Goal: Navigation & Orientation: Find specific page/section

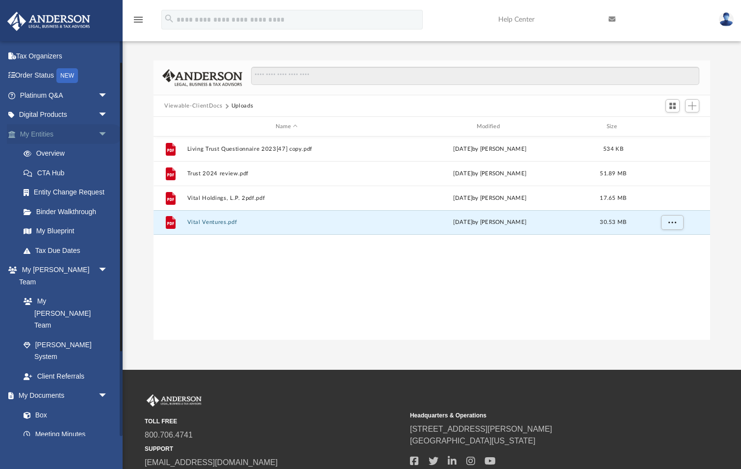
scroll to position [40, 0]
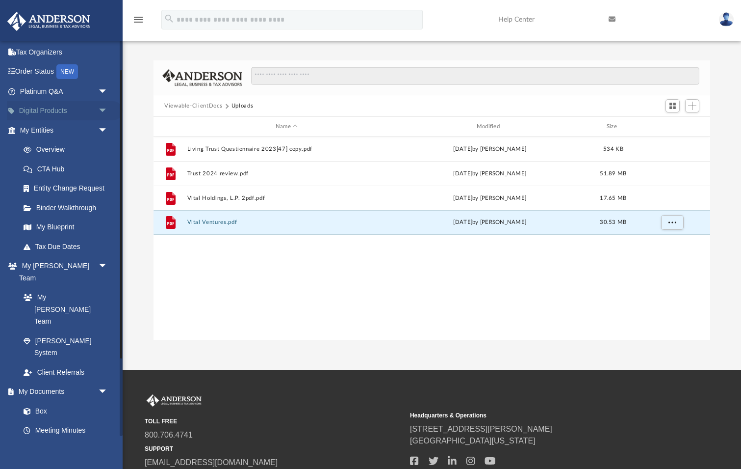
click at [105, 105] on span "arrow_drop_down" at bounding box center [108, 111] width 20 height 20
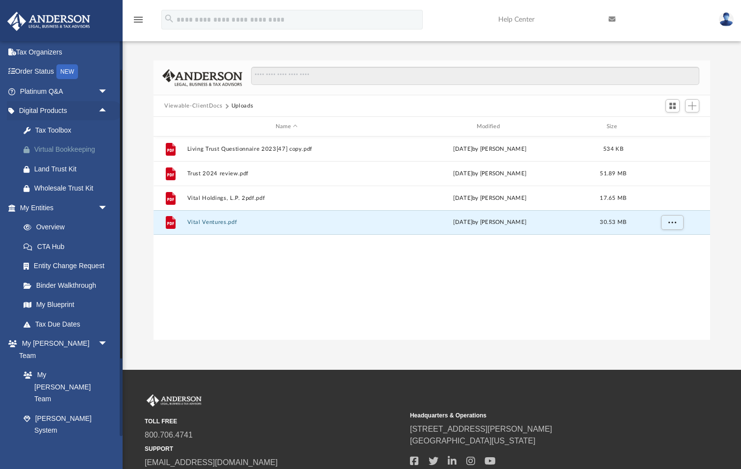
click at [64, 145] on div "Virtual Bookkeeping" at bounding box center [72, 149] width 76 height 12
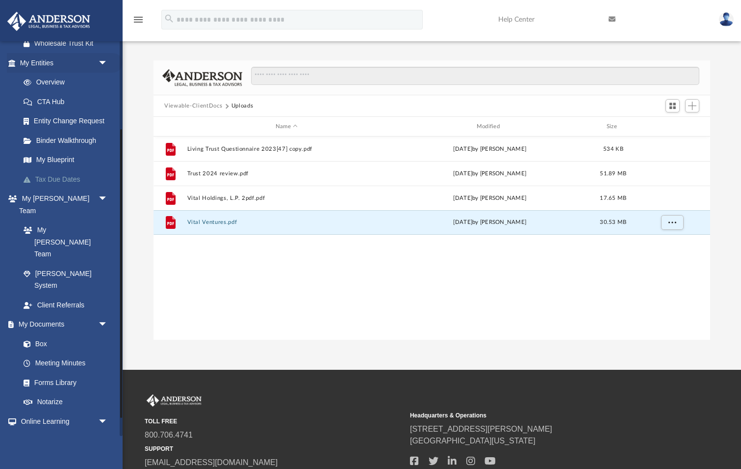
scroll to position [188, 0]
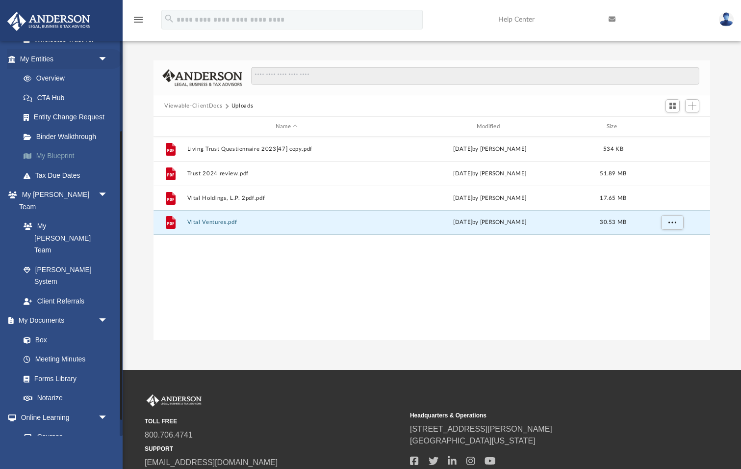
click at [67, 149] on link "My Blueprint" at bounding box center [68, 156] width 109 height 20
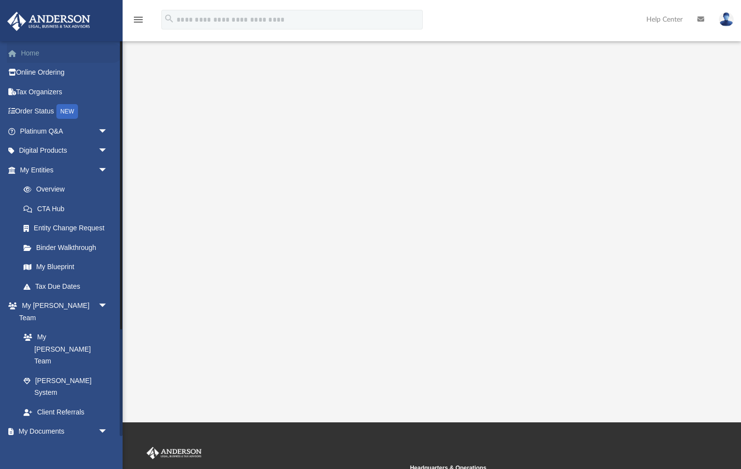
click at [26, 51] on link "Home" at bounding box center [65, 53] width 116 height 20
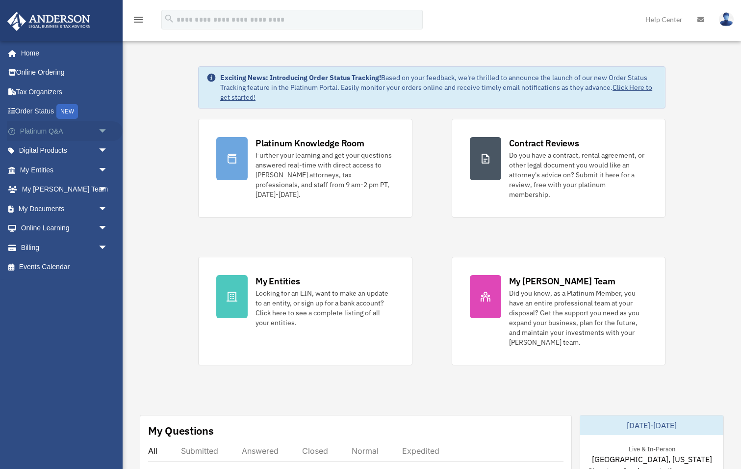
click at [105, 126] on span "arrow_drop_down" at bounding box center [108, 131] width 20 height 20
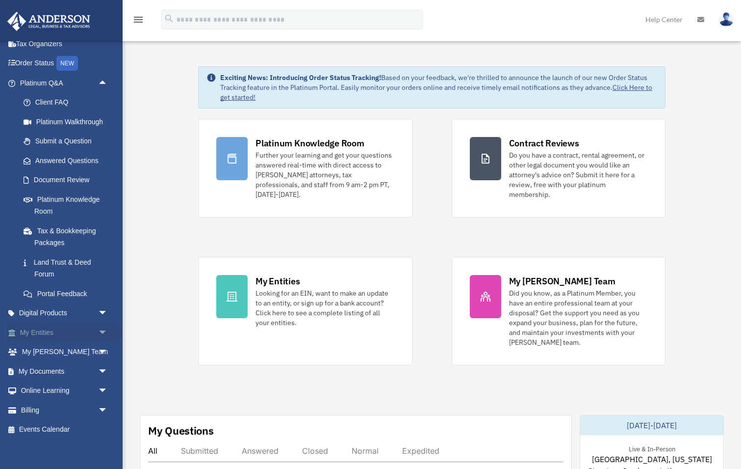
scroll to position [47, 0]
click at [104, 305] on span "arrow_drop_down" at bounding box center [108, 314] width 20 height 20
click at [105, 403] on span "arrow_drop_down" at bounding box center [108, 411] width 20 height 20
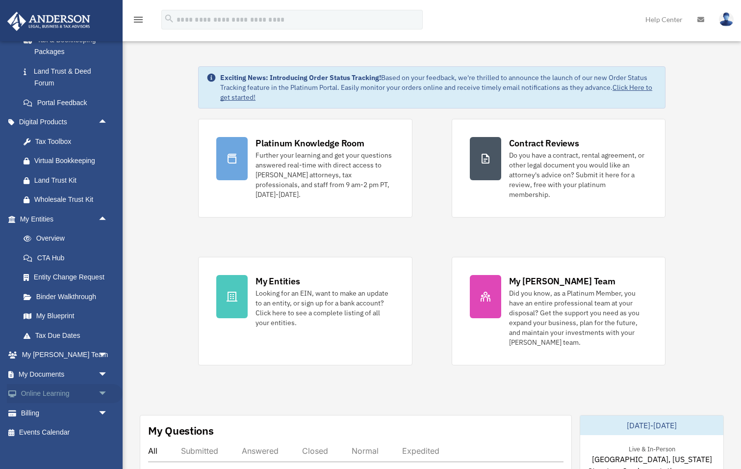
scroll to position [238, 0]
click at [103, 346] on span "arrow_drop_down" at bounding box center [108, 355] width 20 height 20
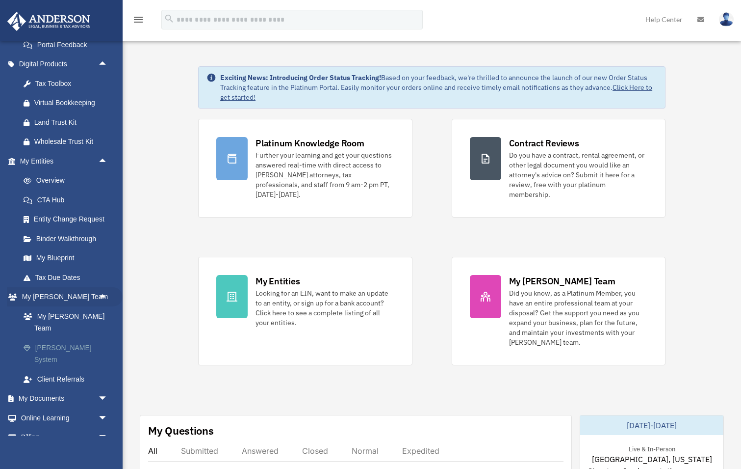
scroll to position [296, 0]
click at [76, 339] on link "[PERSON_NAME] System" at bounding box center [68, 354] width 109 height 31
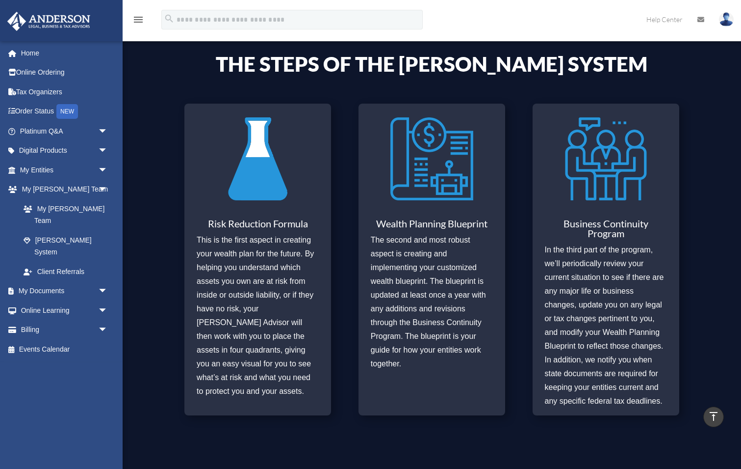
scroll to position [283, 0]
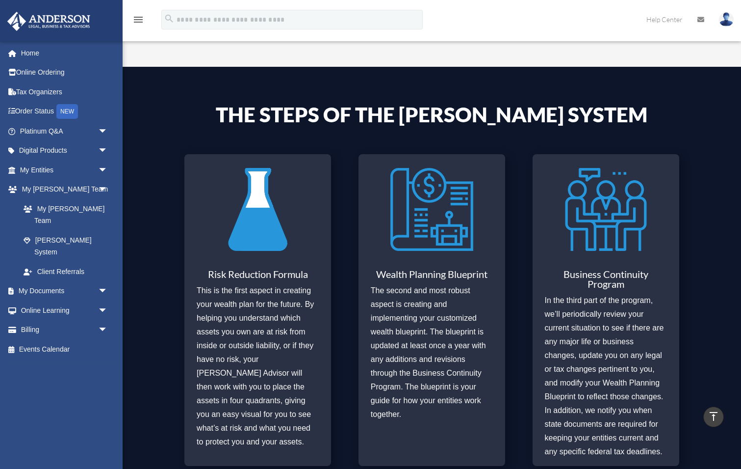
click at [262, 226] on img at bounding box center [257, 209] width 83 height 96
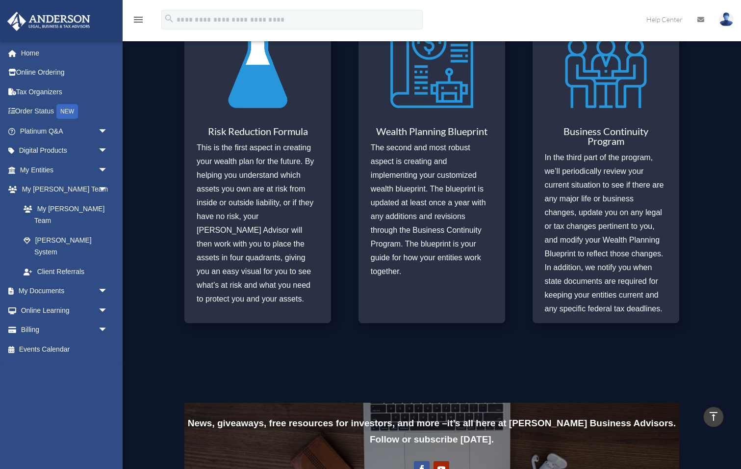
scroll to position [445, 0]
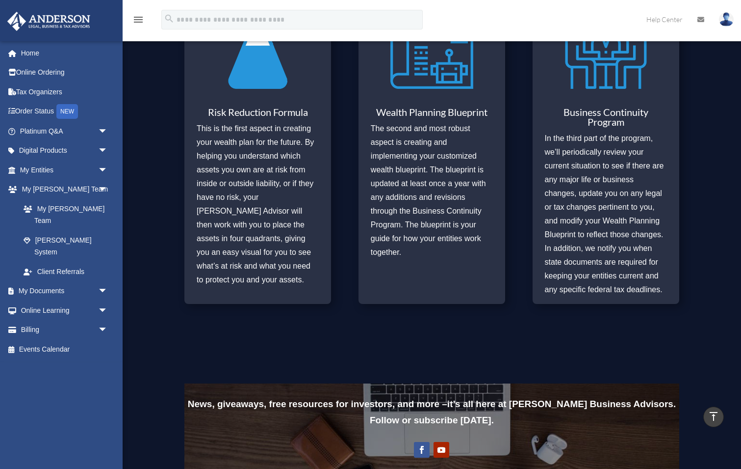
click at [406, 139] on p "The second and most robust aspect is creating and implementing your customized …" at bounding box center [432, 190] width 122 height 137
click at [417, 159] on p "The second and most robust aspect is creating and implementing your customized …" at bounding box center [432, 190] width 122 height 137
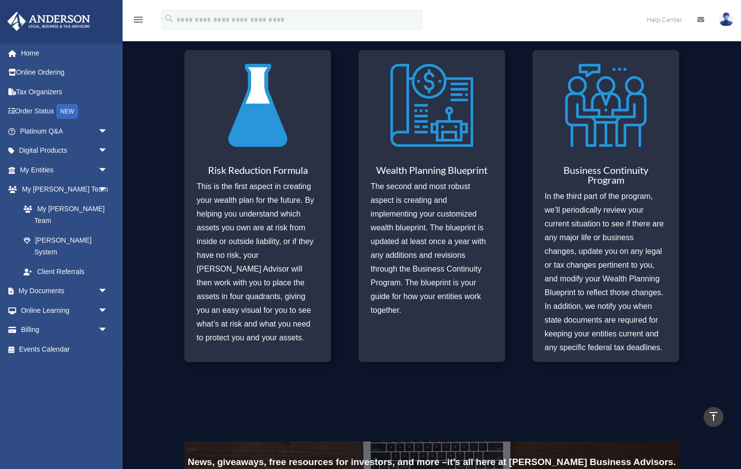
scroll to position [378, 0]
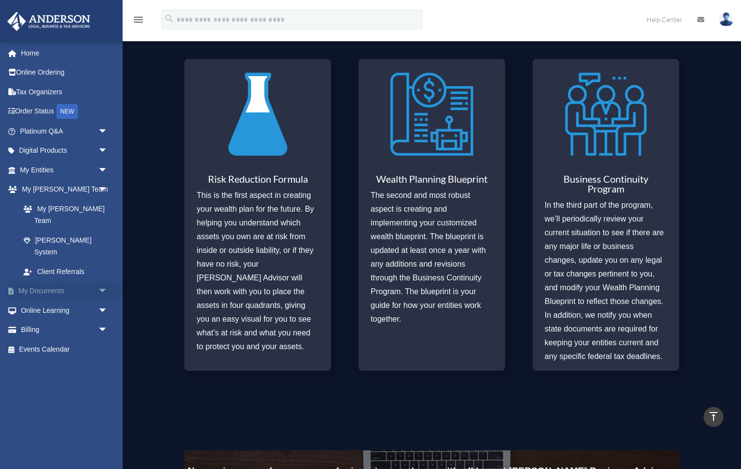
click at [105, 281] on span "arrow_drop_down" at bounding box center [108, 291] width 20 height 20
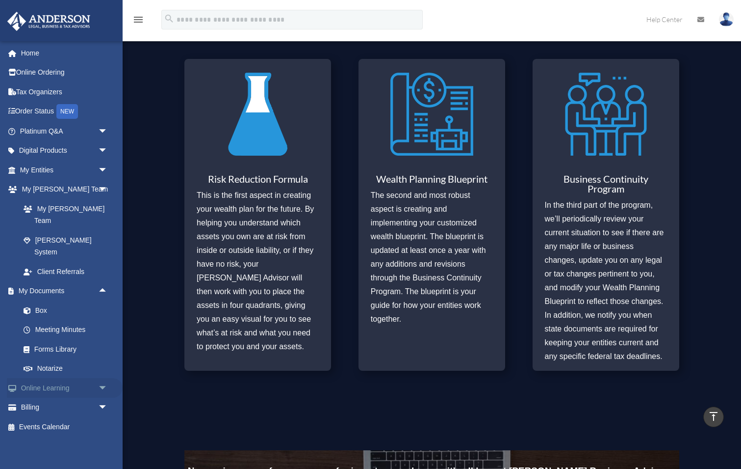
click at [106, 378] on span "arrow_drop_down" at bounding box center [108, 388] width 20 height 20
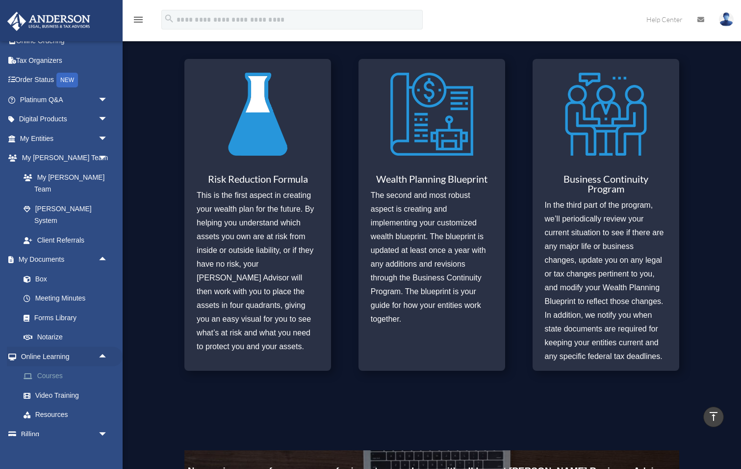
scroll to position [31, 0]
click at [63, 405] on link "Resources" at bounding box center [68, 415] width 109 height 20
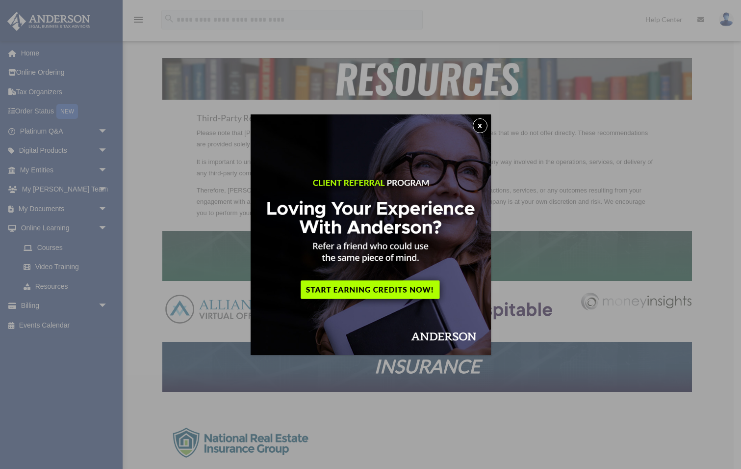
click at [479, 126] on button "x" at bounding box center [480, 125] width 15 height 15
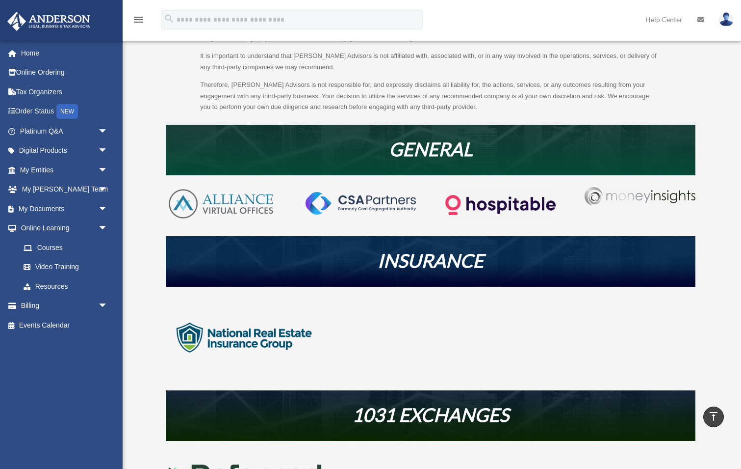
scroll to position [97, 0]
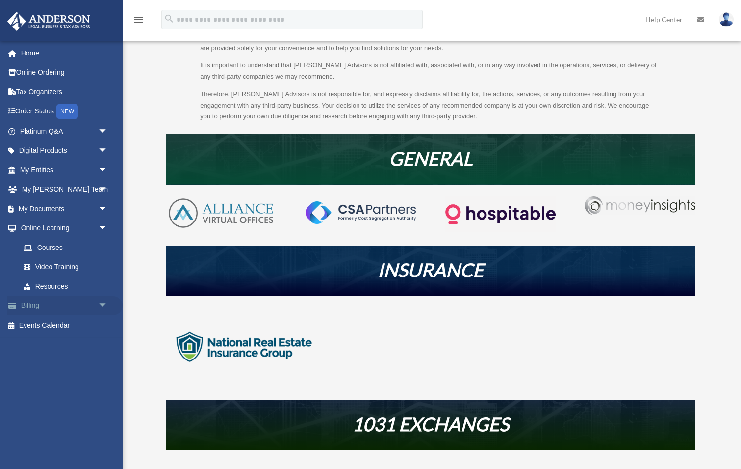
click at [105, 300] on span "arrow_drop_down" at bounding box center [108, 306] width 20 height 20
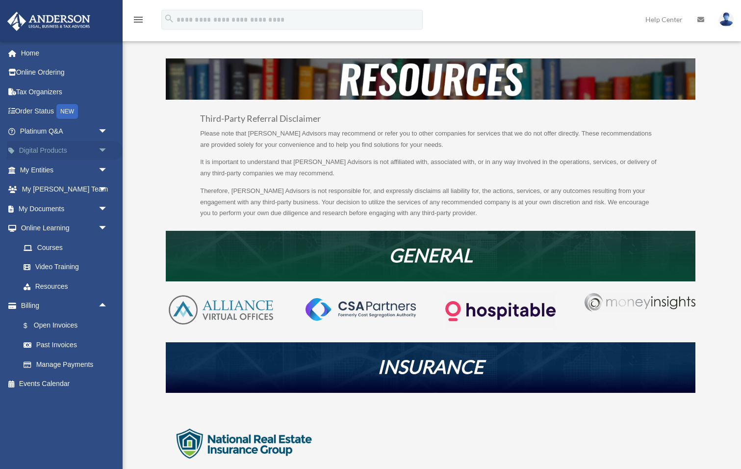
scroll to position [8, 0]
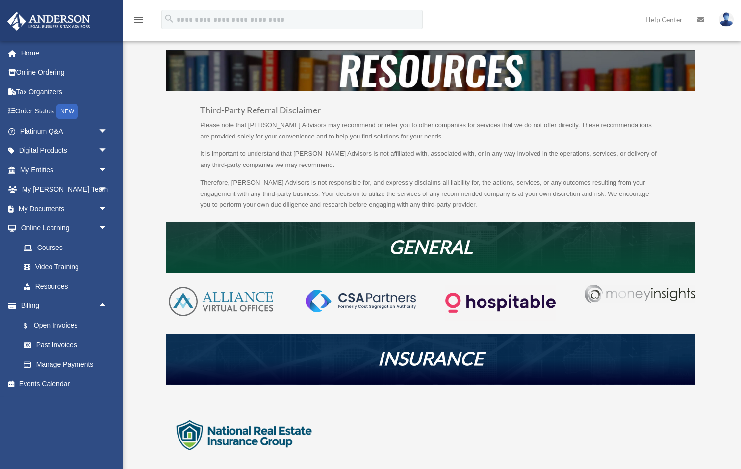
click at [61, 410] on div "[EMAIL_ADDRESS][DOMAIN_NAME] Sign Out [EMAIL_ADDRESS][DOMAIN_NAME] Home Online …" at bounding box center [61, 238] width 123 height 395
click at [62, 404] on div "[EMAIL_ADDRESS][DOMAIN_NAME] Sign Out [EMAIL_ADDRESS][DOMAIN_NAME] Home Online …" at bounding box center [61, 238] width 123 height 395
click at [70, 408] on div "[EMAIL_ADDRESS][DOMAIN_NAME] Sign Out [EMAIL_ADDRESS][DOMAIN_NAME] Home Online …" at bounding box center [61, 238] width 123 height 395
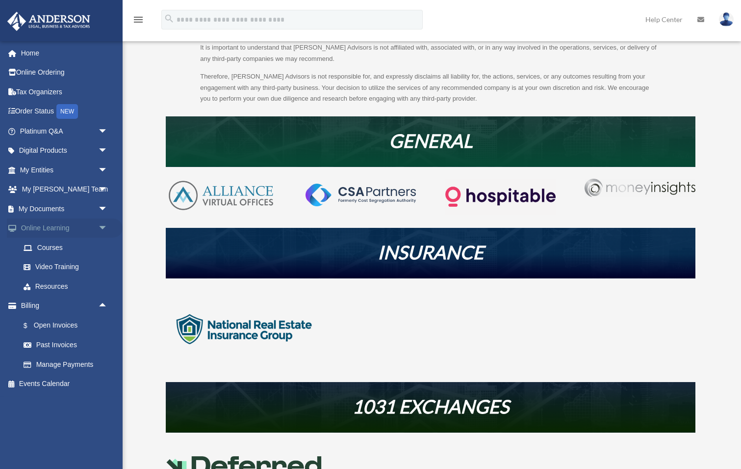
scroll to position [117, 0]
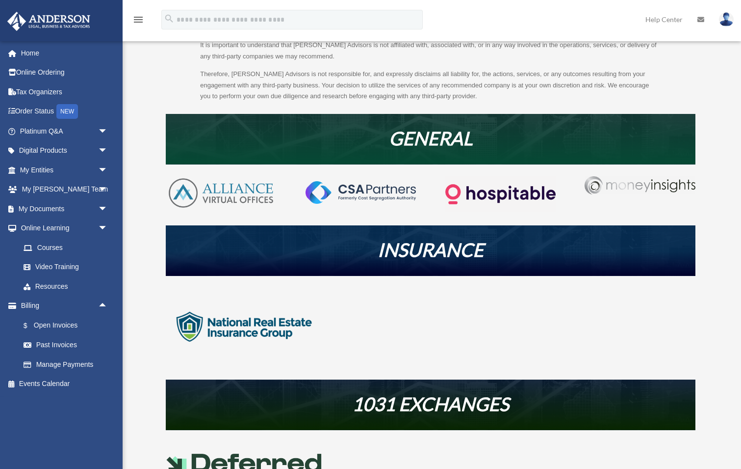
click at [47, 410] on div "[EMAIL_ADDRESS][DOMAIN_NAME] Sign Out [EMAIL_ADDRESS][DOMAIN_NAME] Home Online …" at bounding box center [61, 238] width 123 height 395
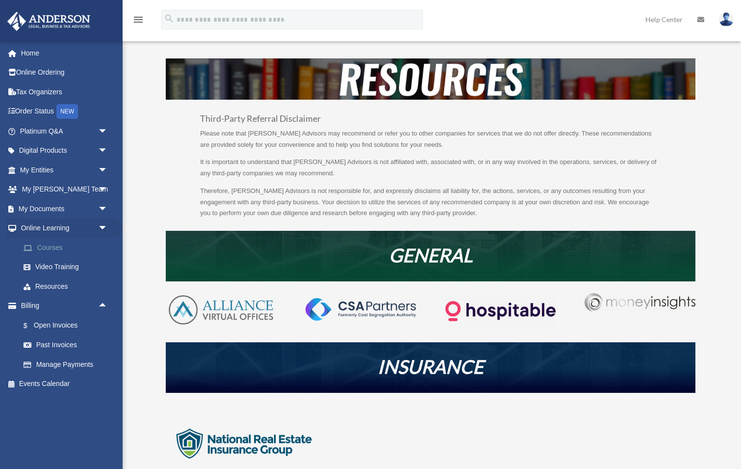
scroll to position [0, 0]
click at [73, 408] on div "[EMAIL_ADDRESS][DOMAIN_NAME] Sign Out [EMAIL_ADDRESS][DOMAIN_NAME] Home Online …" at bounding box center [61, 238] width 123 height 395
click at [76, 411] on div "[EMAIL_ADDRESS][DOMAIN_NAME] Sign Out [EMAIL_ADDRESS][DOMAIN_NAME] Home Online …" at bounding box center [61, 238] width 123 height 395
click at [63, 409] on div "[EMAIL_ADDRESS][DOMAIN_NAME] Sign Out [EMAIL_ADDRESS][DOMAIN_NAME] Home Online …" at bounding box center [61, 238] width 123 height 395
